Goal: Information Seeking & Learning: Learn about a topic

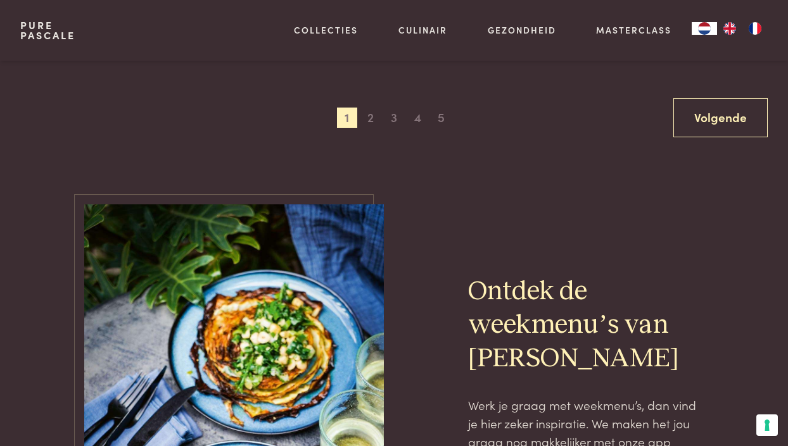
scroll to position [2462, 0]
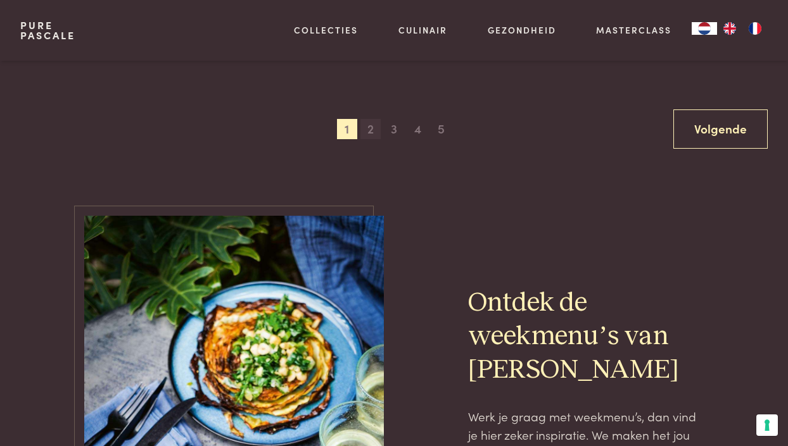
click at [370, 126] on span "2" at bounding box center [370, 129] width 20 height 20
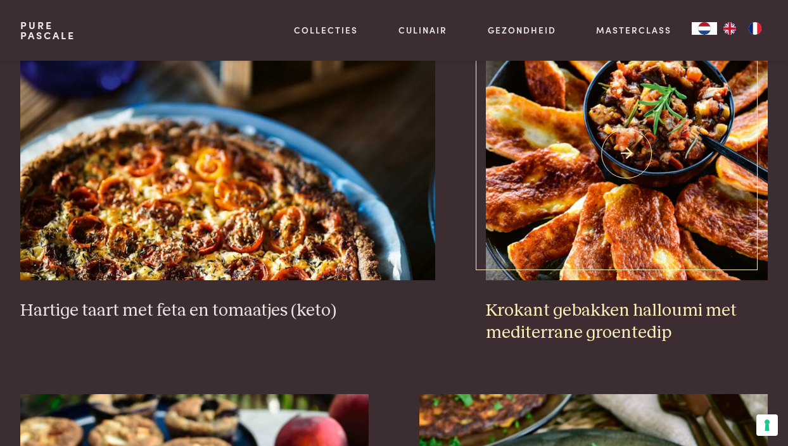
scroll to position [1144, 0]
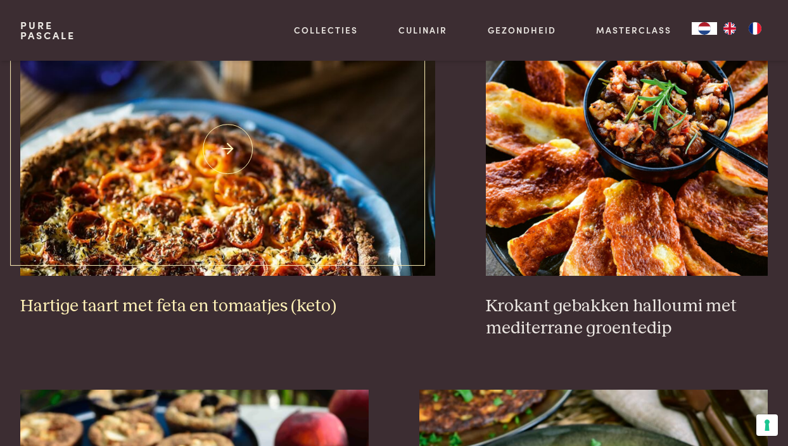
click at [209, 210] on img at bounding box center [227, 149] width 415 height 253
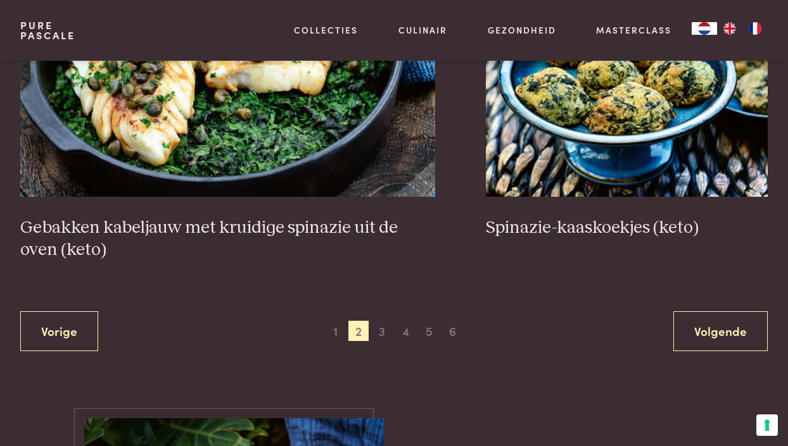
scroll to position [2283, 0]
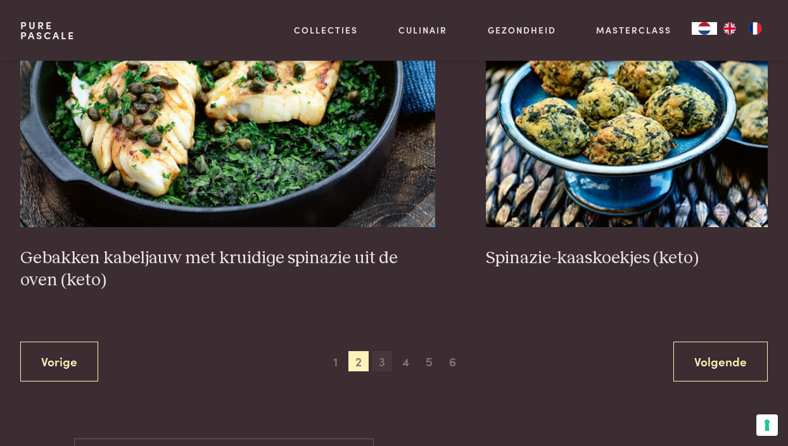
click at [383, 357] on span "3" at bounding box center [382, 361] width 20 height 20
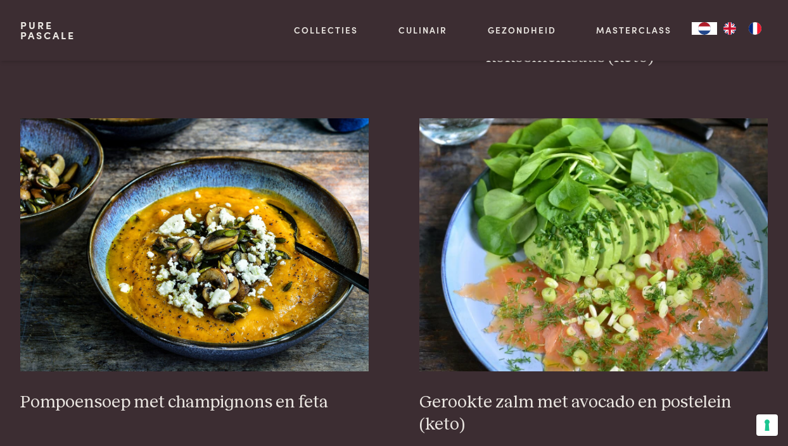
scroll to position [1458, 0]
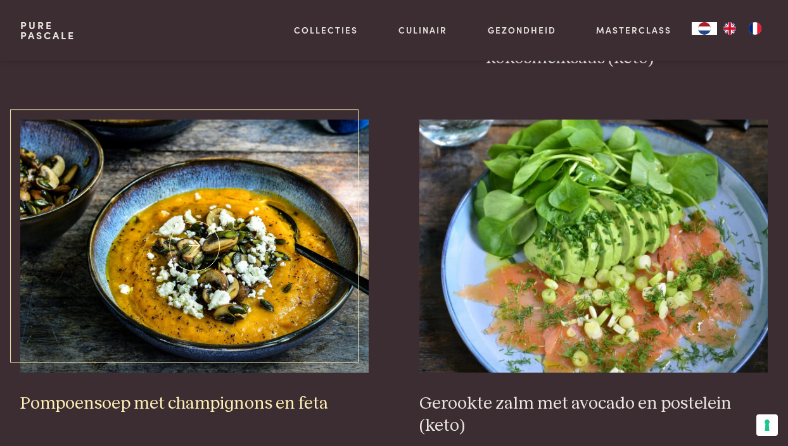
click at [241, 270] on img at bounding box center [194, 246] width 348 height 253
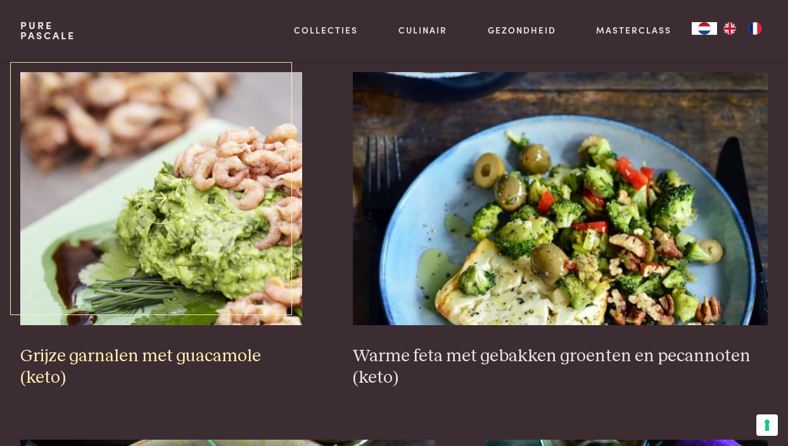
scroll to position [1877, 0]
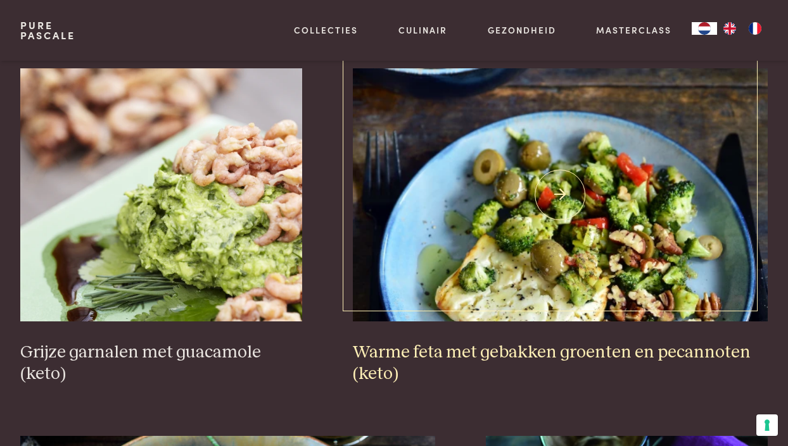
click at [558, 211] on img at bounding box center [560, 194] width 415 height 253
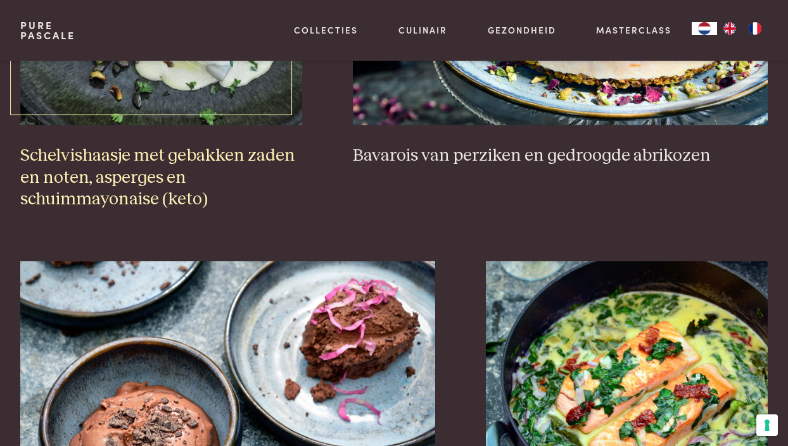
scroll to position [947, 0]
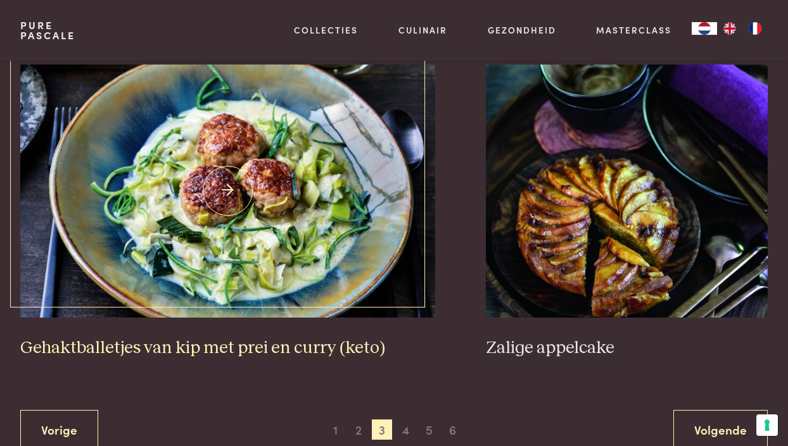
scroll to position [2251, 0]
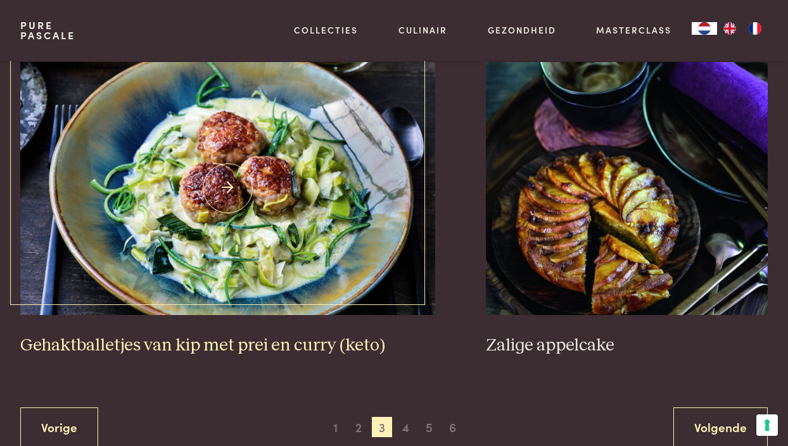
click at [243, 188] on img at bounding box center [227, 188] width 415 height 253
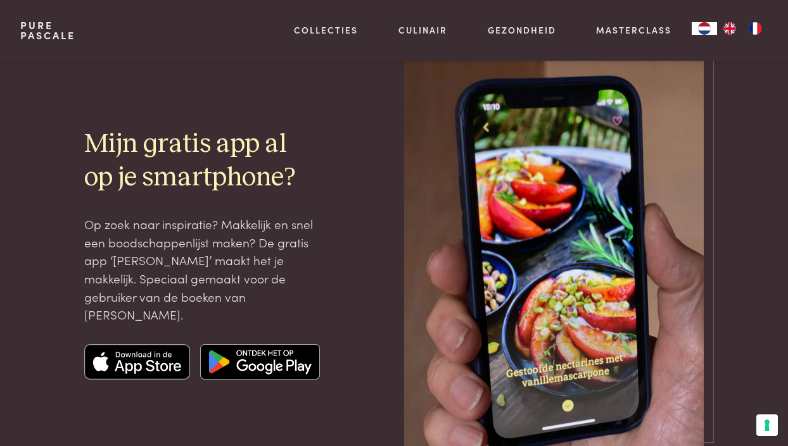
scroll to position [3233, 0]
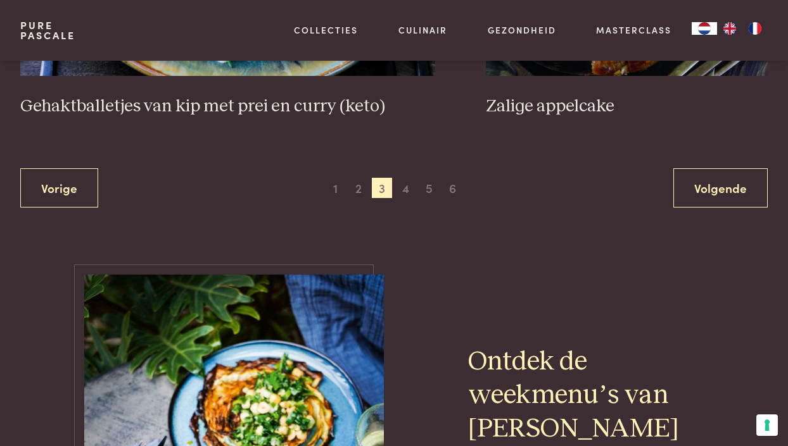
scroll to position [2498, 0]
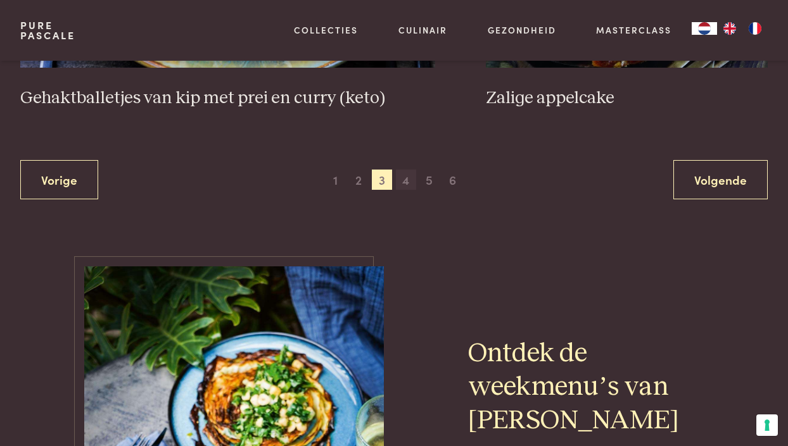
click at [410, 175] on span "4" at bounding box center [406, 180] width 20 height 20
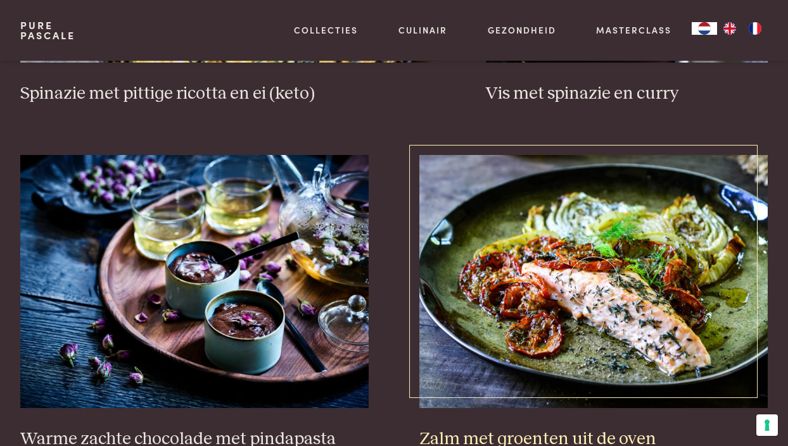
scroll to position [1381, 0]
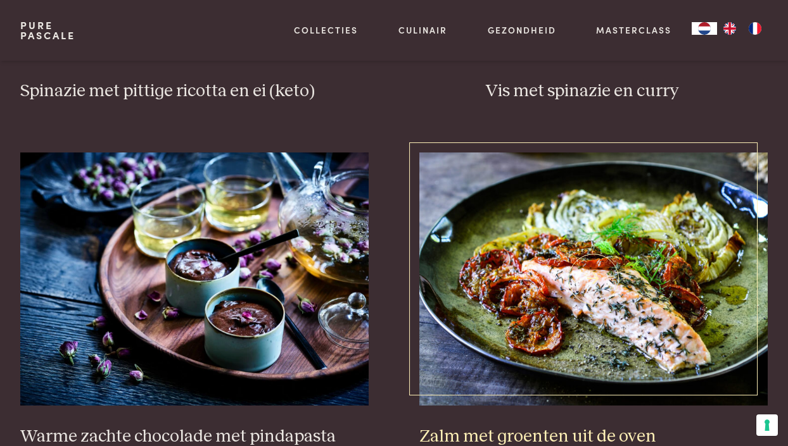
click at [608, 213] on img at bounding box center [593, 279] width 348 height 253
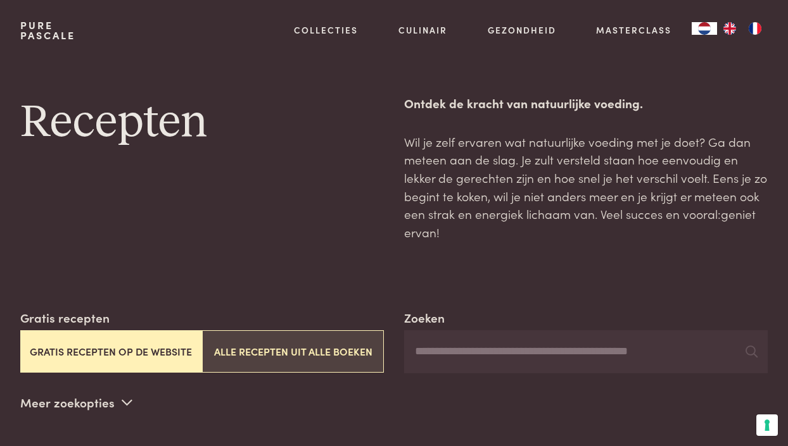
scroll to position [0, 0]
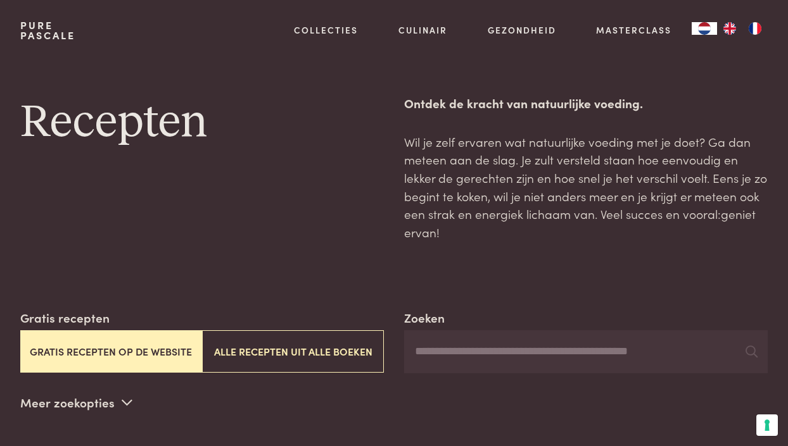
click at [469, 354] on input "Zoeken" at bounding box center [585, 352] width 363 height 43
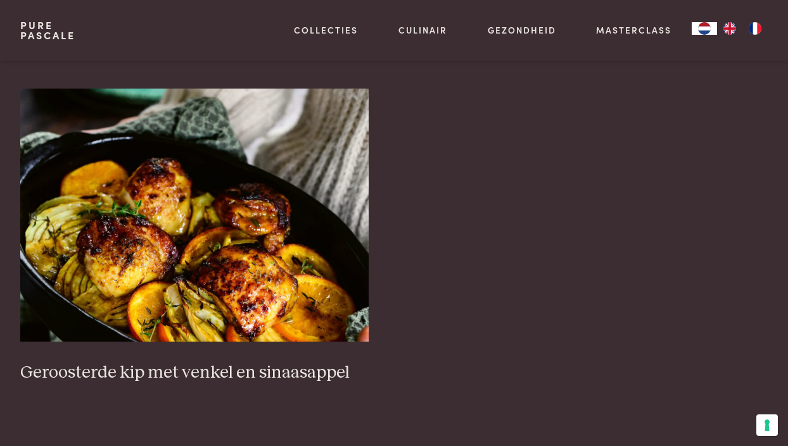
scroll to position [363, 0]
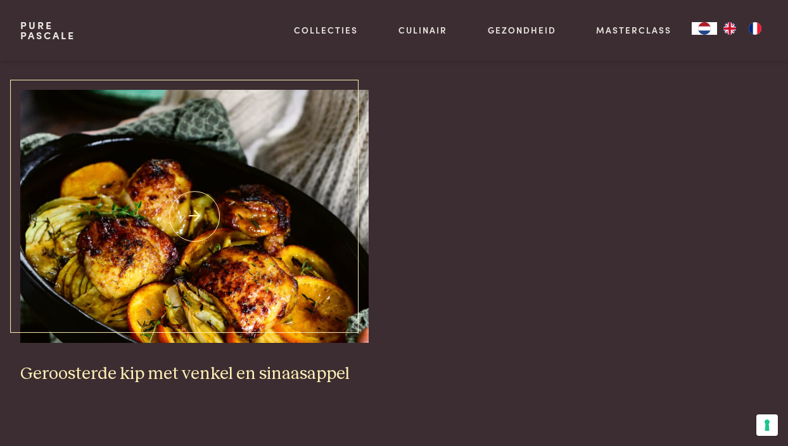
click at [192, 220] on img at bounding box center [194, 216] width 348 height 253
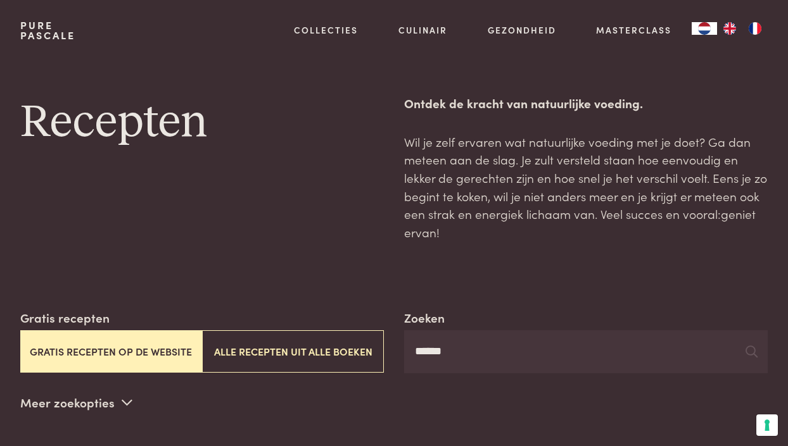
click at [461, 352] on input "******" at bounding box center [585, 352] width 363 height 43
type input "*"
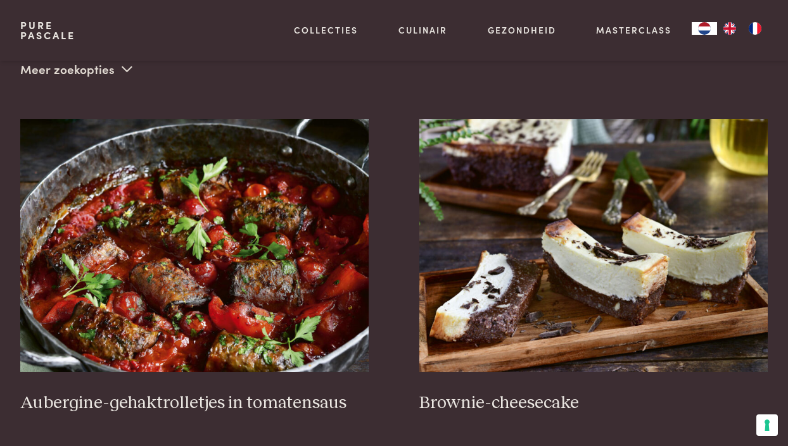
scroll to position [336, 0]
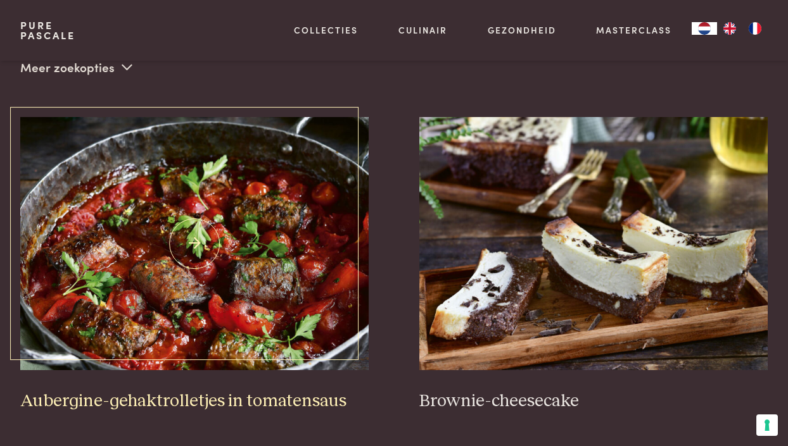
click at [202, 241] on img at bounding box center [194, 243] width 348 height 253
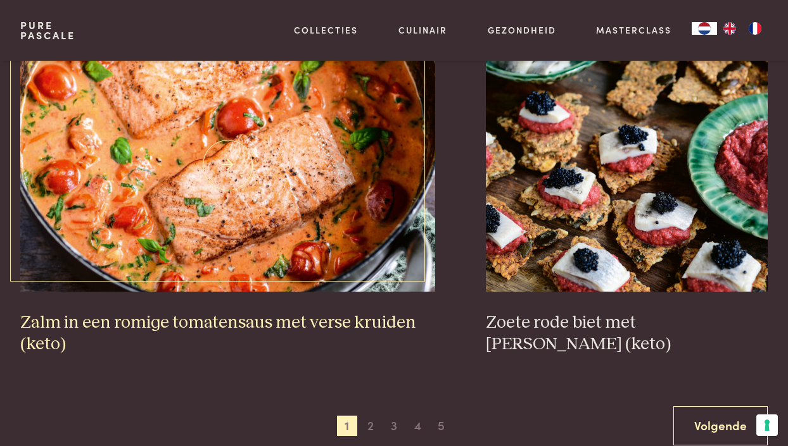
scroll to position [2174, 0]
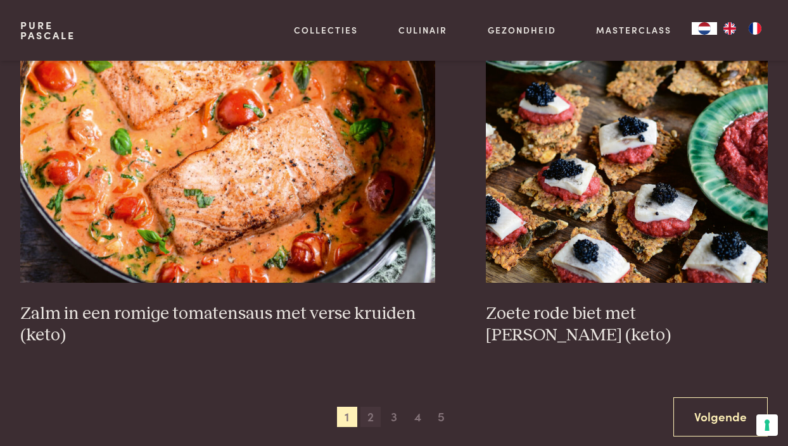
click at [370, 410] on span "2" at bounding box center [370, 417] width 20 height 20
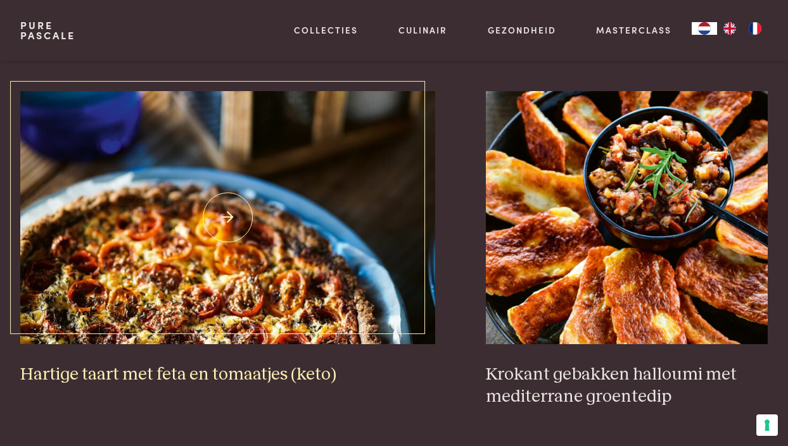
scroll to position [1083, 0]
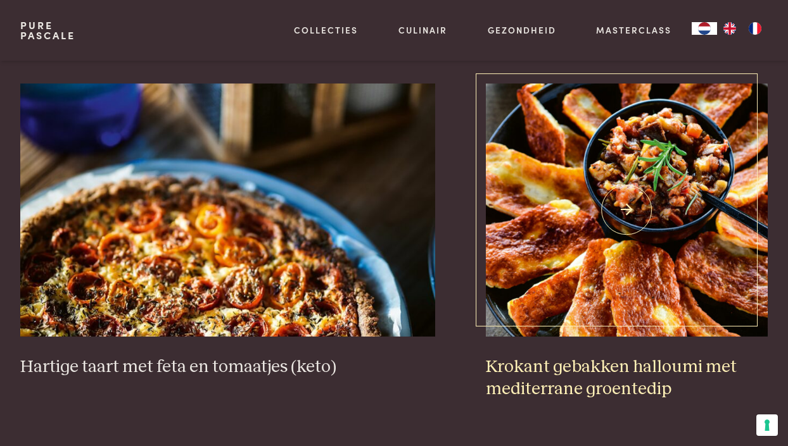
click at [650, 188] on img at bounding box center [627, 210] width 282 height 253
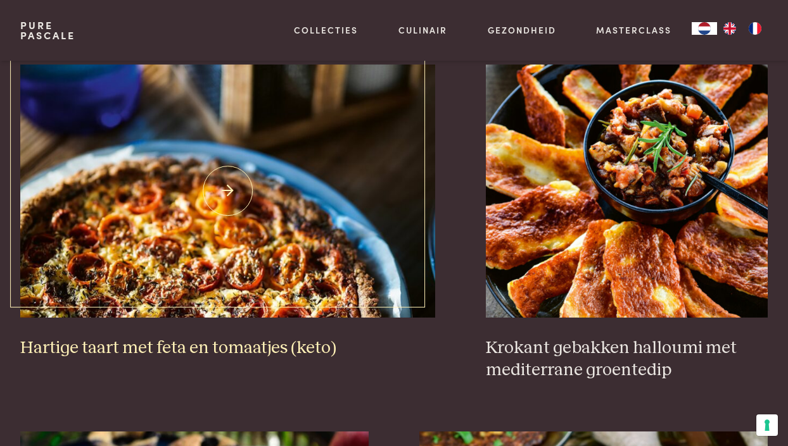
scroll to position [1147, 0]
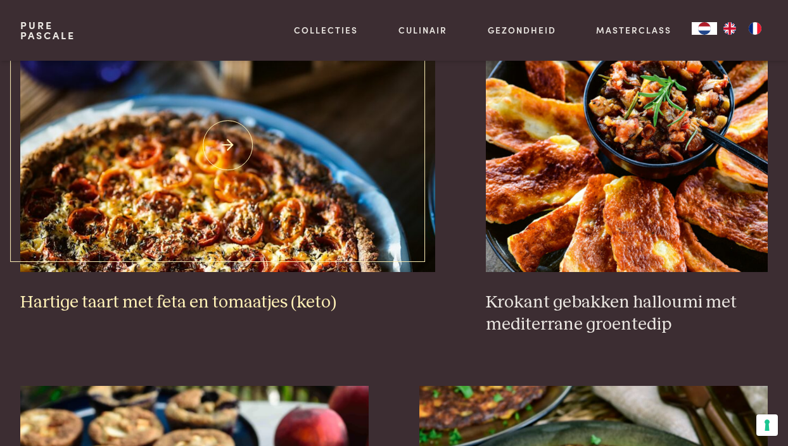
click at [203, 190] on img at bounding box center [227, 145] width 415 height 253
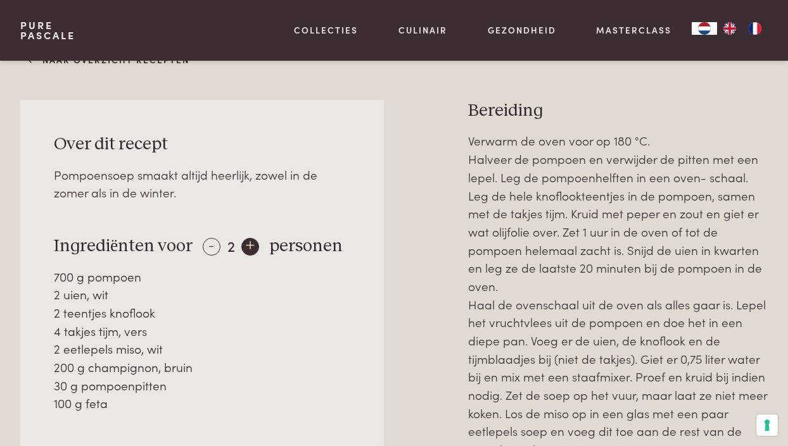
scroll to position [565, 0]
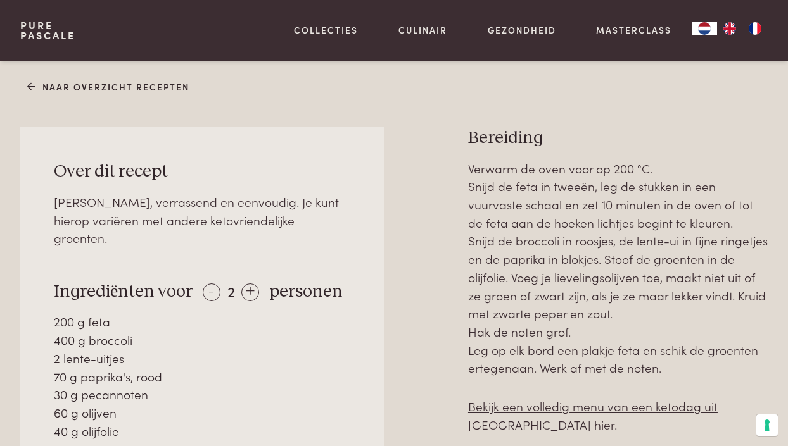
scroll to position [511, 0]
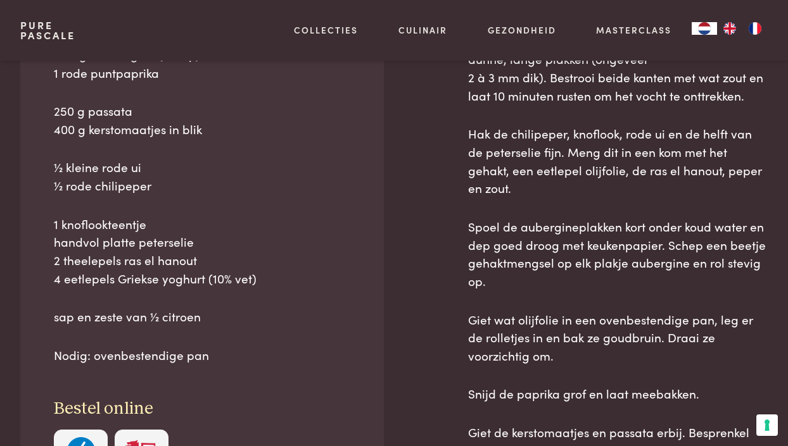
scroll to position [655, 0]
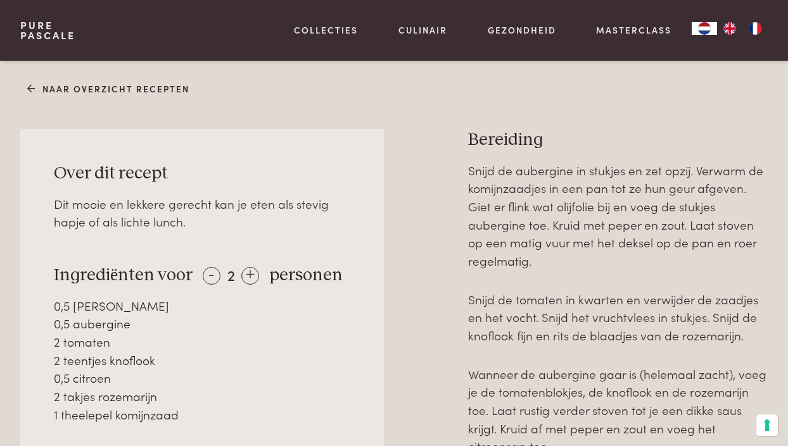
scroll to position [497, 0]
